Goal: Navigation & Orientation: Understand site structure

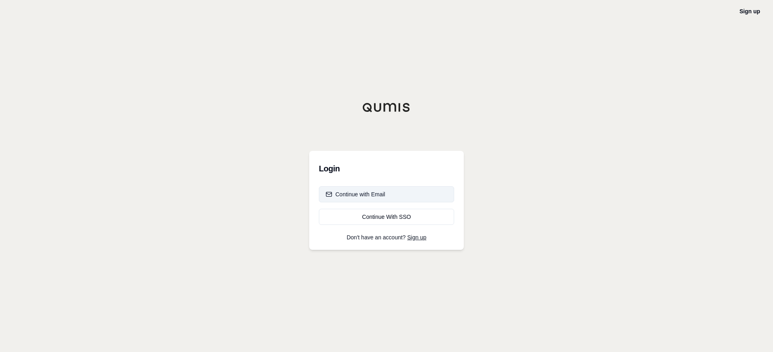
click at [344, 192] on div "Continue with Email" at bounding box center [356, 194] width 60 height 8
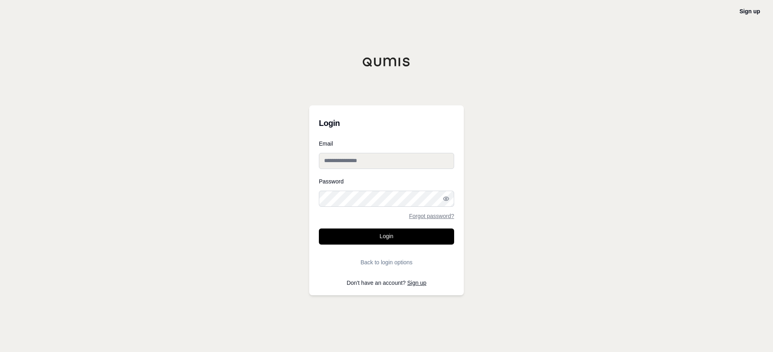
click at [333, 161] on input "Email" at bounding box center [386, 161] width 135 height 16
paste input "**********"
type input "**********"
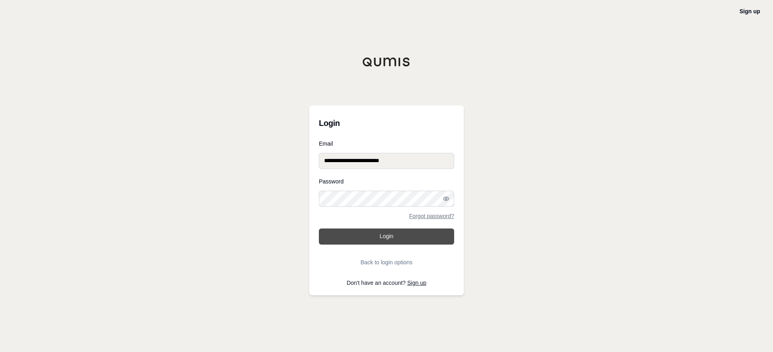
click at [340, 234] on button "Login" at bounding box center [386, 237] width 135 height 16
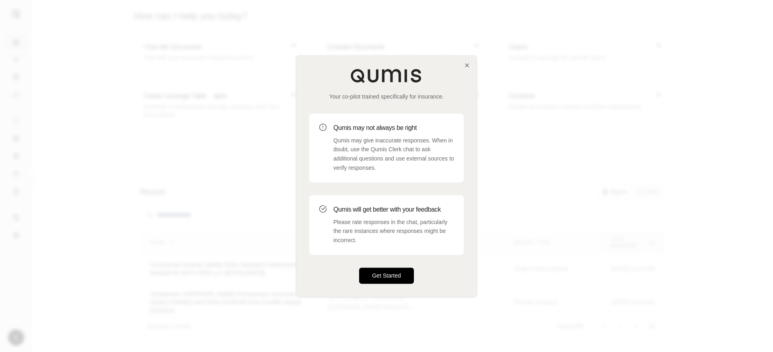
click at [385, 277] on button "Get Started" at bounding box center [386, 276] width 55 height 16
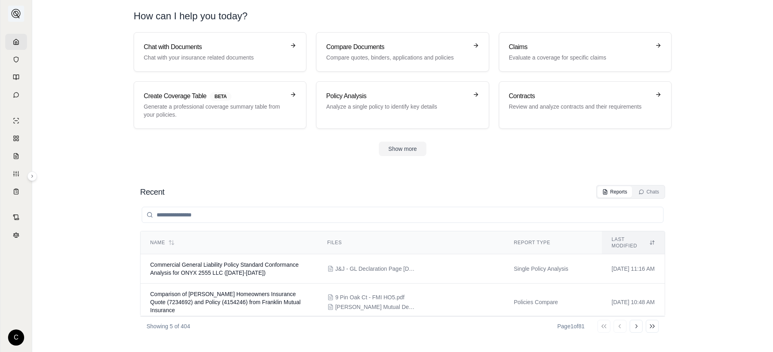
click at [14, 13] on img at bounding box center [16, 14] width 10 height 10
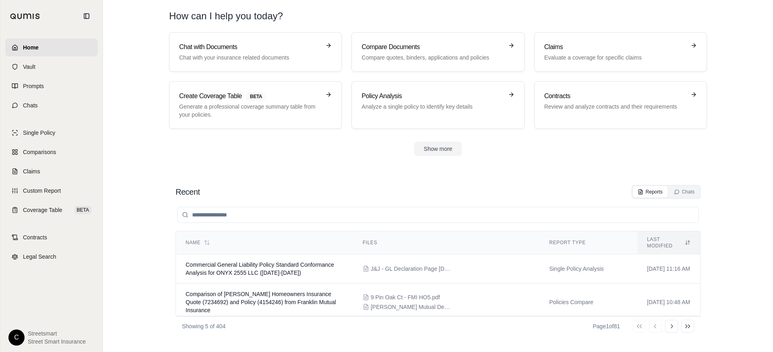
click at [213, 215] on input "search" at bounding box center [438, 215] width 522 height 16
click at [47, 211] on span "Coverage Table" at bounding box center [42, 210] width 39 height 8
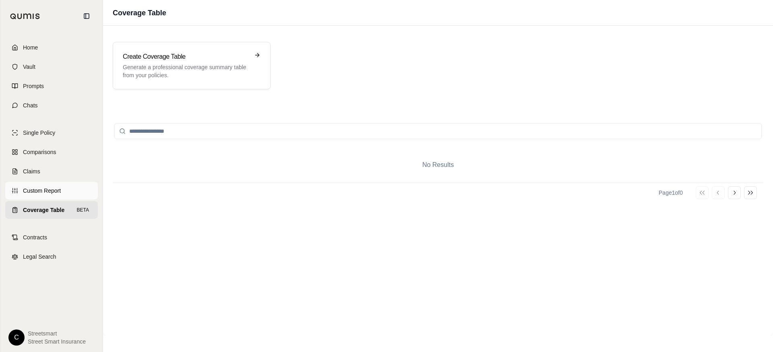
click at [61, 192] on link "Custom Report" at bounding box center [51, 191] width 93 height 18
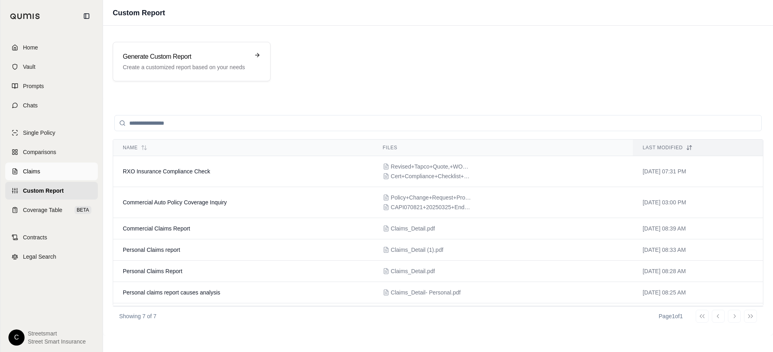
click at [58, 175] on link "Claims" at bounding box center [51, 172] width 93 height 18
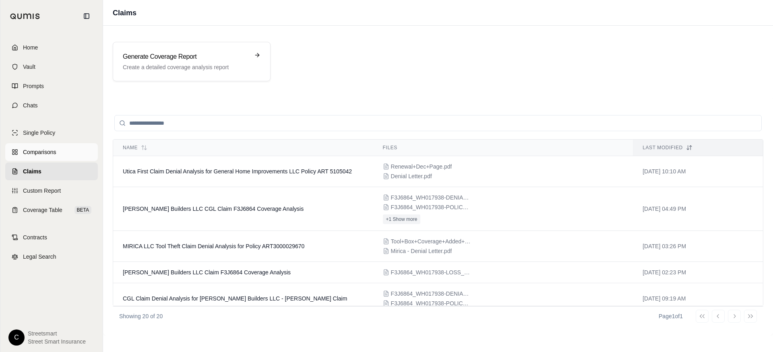
click at [58, 157] on link "Comparisons" at bounding box center [51, 152] width 93 height 18
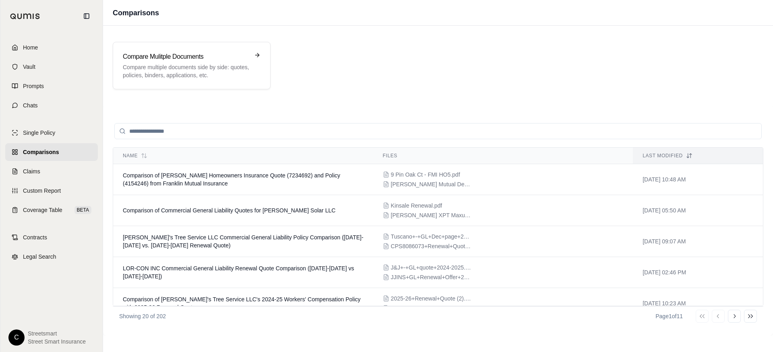
click at [64, 146] on link "Comparisons" at bounding box center [51, 152] width 93 height 18
click at [63, 144] on link "Comparisons" at bounding box center [51, 152] width 93 height 18
click at [46, 106] on link "Chats" at bounding box center [51, 106] width 93 height 18
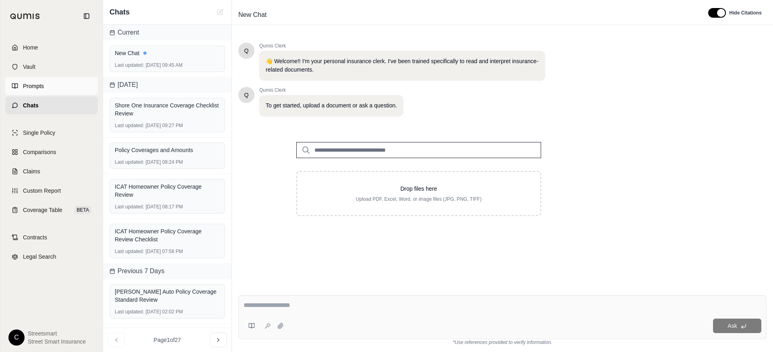
click at [63, 90] on link "Prompts" at bounding box center [51, 86] width 93 height 18
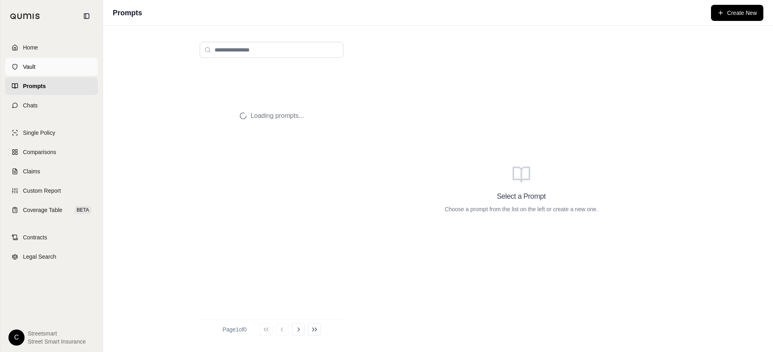
click at [61, 73] on link "Vault" at bounding box center [51, 67] width 93 height 18
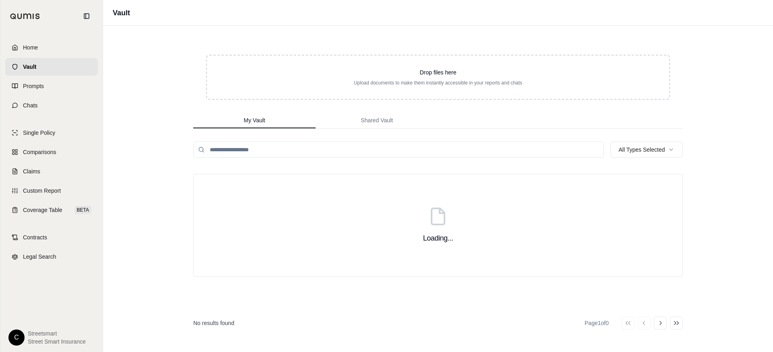
click at [58, 58] on link "Vault" at bounding box center [51, 67] width 93 height 18
click at [58, 54] on link "Home" at bounding box center [51, 48] width 93 height 18
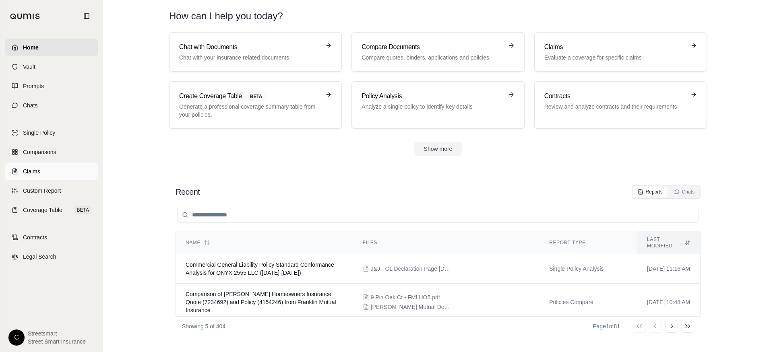
click at [47, 176] on link "Claims" at bounding box center [51, 172] width 93 height 18
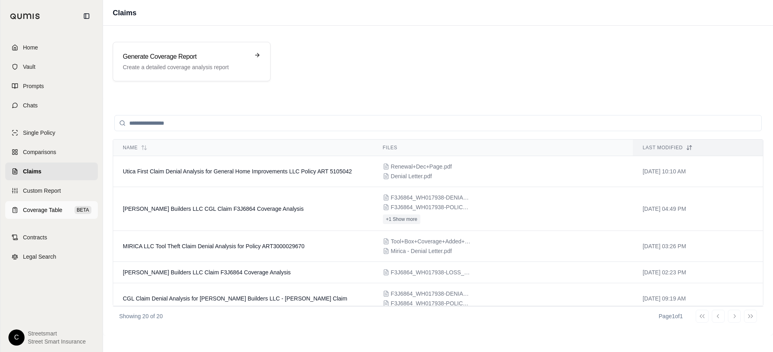
click at [46, 211] on span "Coverage Table" at bounding box center [42, 210] width 39 height 8
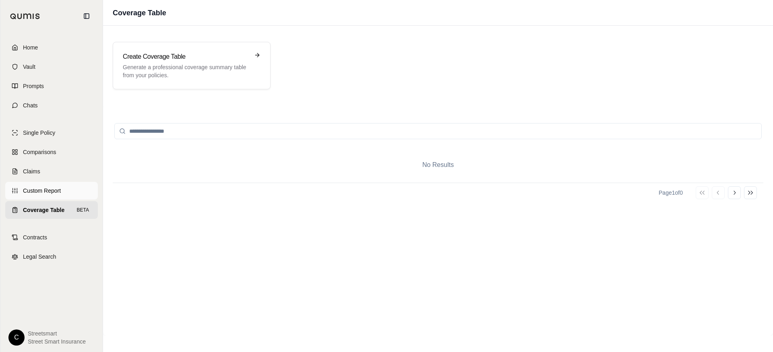
click at [54, 192] on span "Custom Report" at bounding box center [42, 191] width 38 height 8
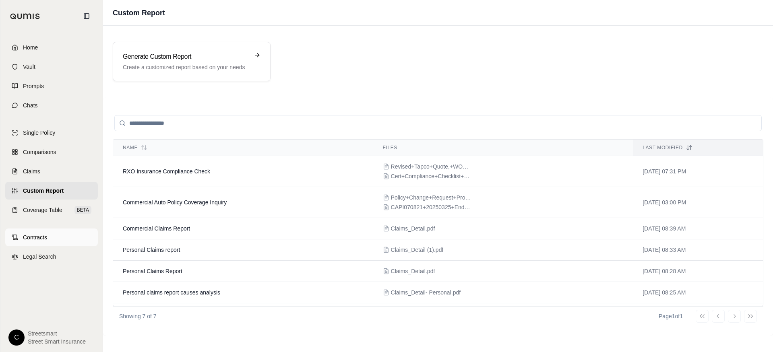
click at [50, 239] on link "Contracts" at bounding box center [51, 238] width 93 height 18
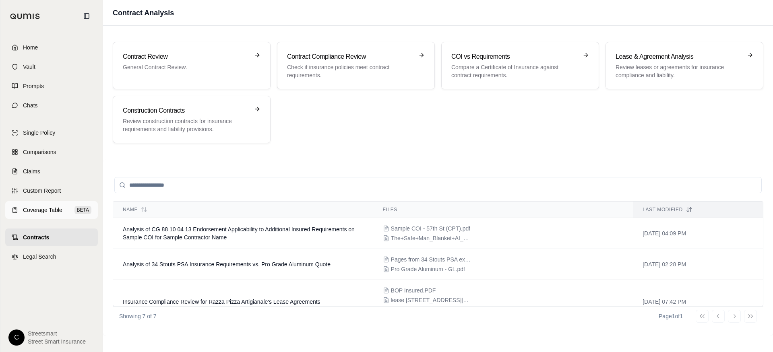
click at [53, 217] on link "Coverage Table BETA" at bounding box center [51, 210] width 93 height 18
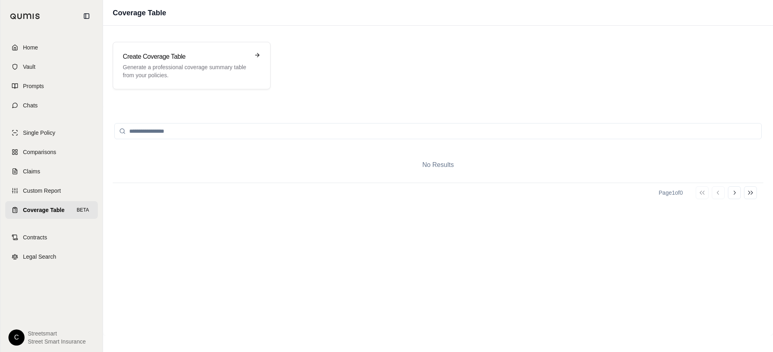
click at [203, 134] on input "search" at bounding box center [437, 131] width 647 height 16
click at [51, 70] on link "Vault" at bounding box center [51, 67] width 93 height 18
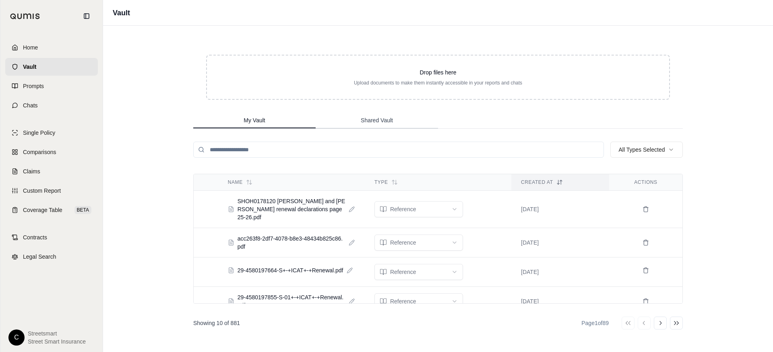
click at [365, 122] on span "Shared Vault" at bounding box center [377, 120] width 32 height 8
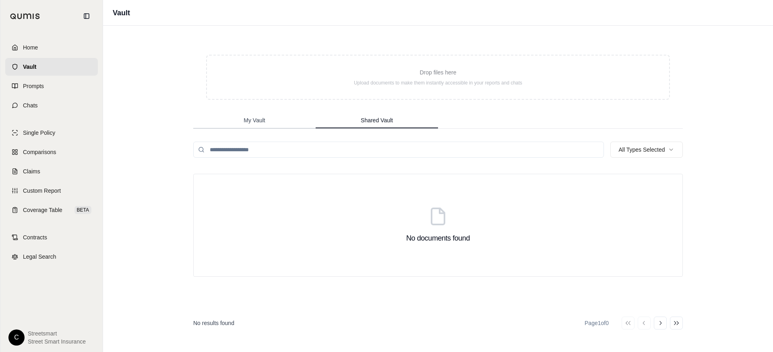
click at [296, 121] on button "My Vault" at bounding box center [254, 121] width 122 height 16
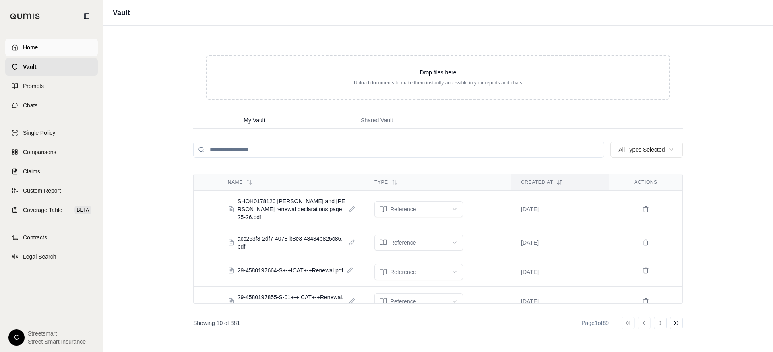
click at [51, 54] on link "Home" at bounding box center [51, 48] width 93 height 18
